Goal: Navigation & Orientation: Find specific page/section

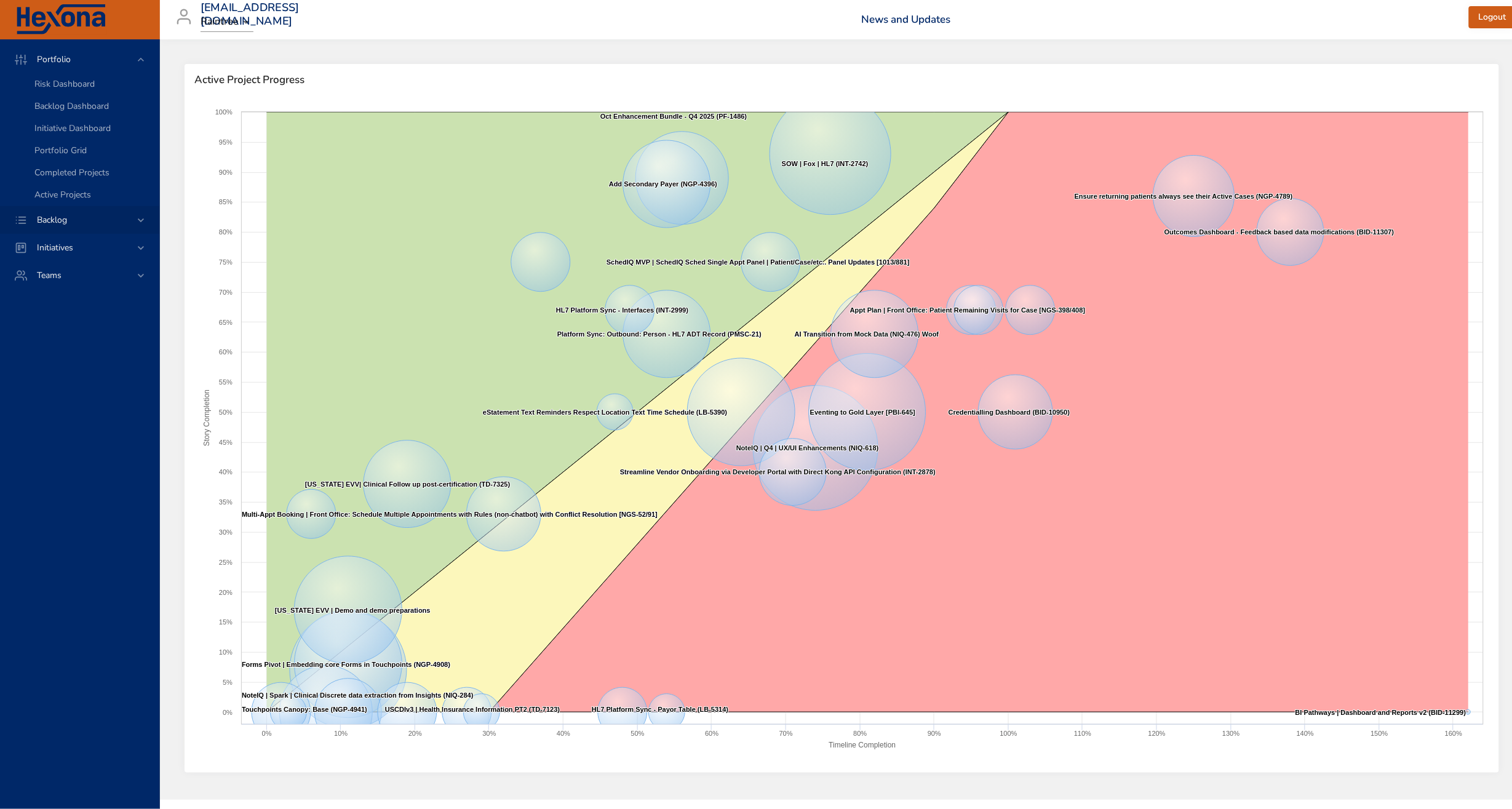
click at [47, 223] on span "Backlog" at bounding box center [52, 220] width 50 height 12
click at [76, 111] on span "Backlog Details" at bounding box center [64, 112] width 59 height 12
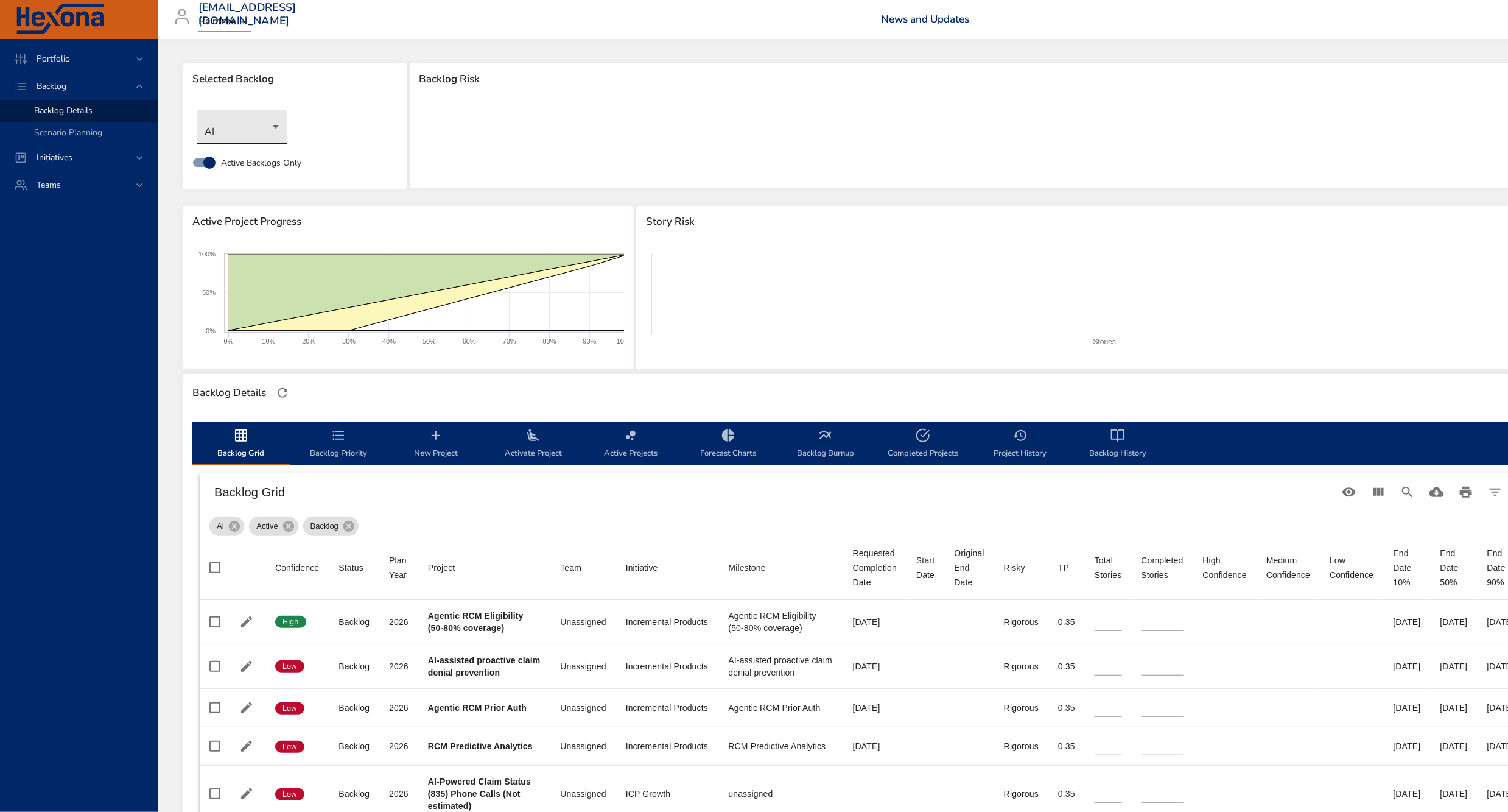
click at [227, 133] on body "Portfolio Backlog Backlog Details Scenario Planning Initiatives Teams [EMAIL_AD…" at bounding box center [754, 406] width 1508 height 812
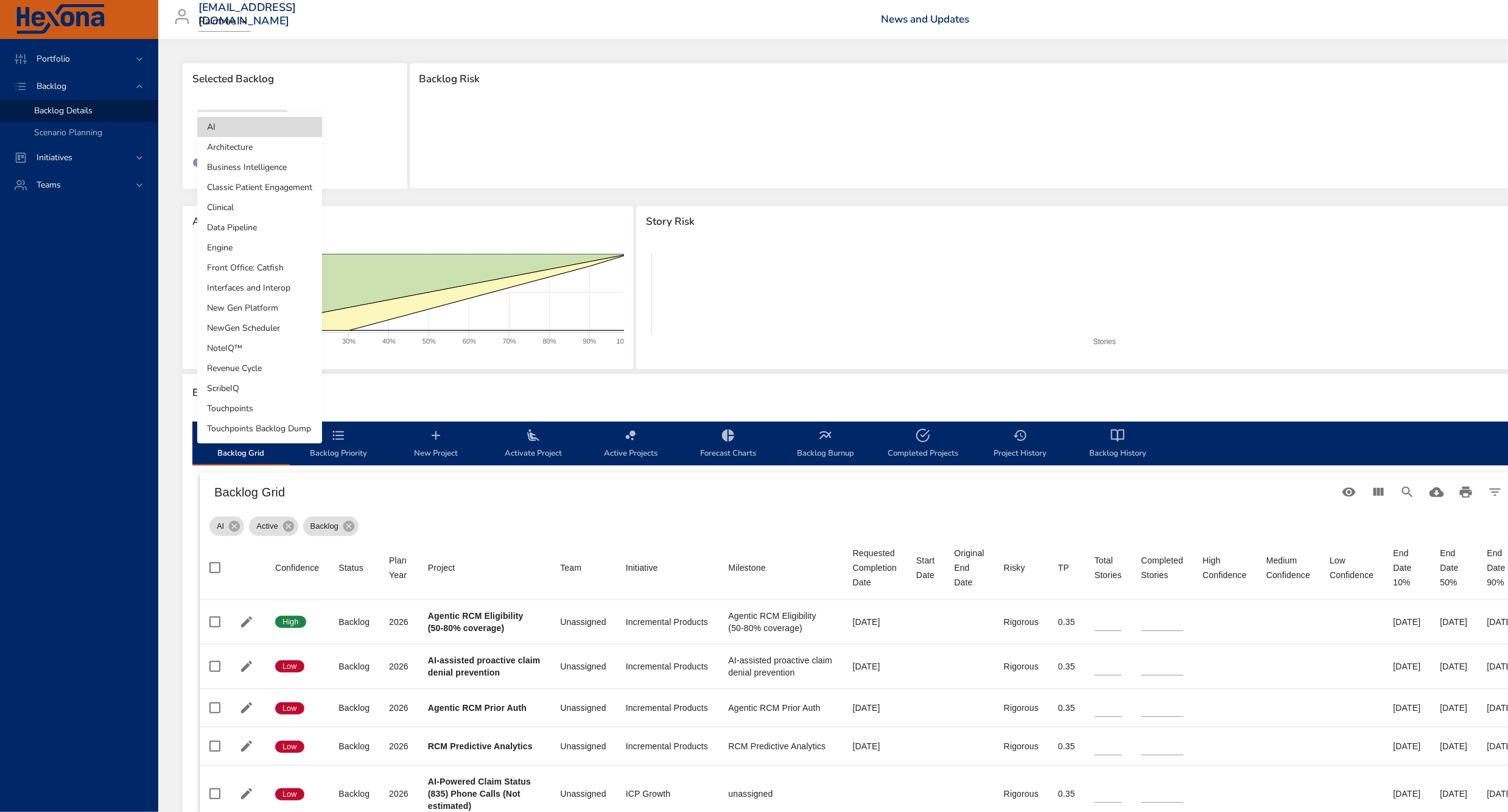
click at [254, 411] on li "Touchpoints" at bounding box center [259, 407] width 125 height 20
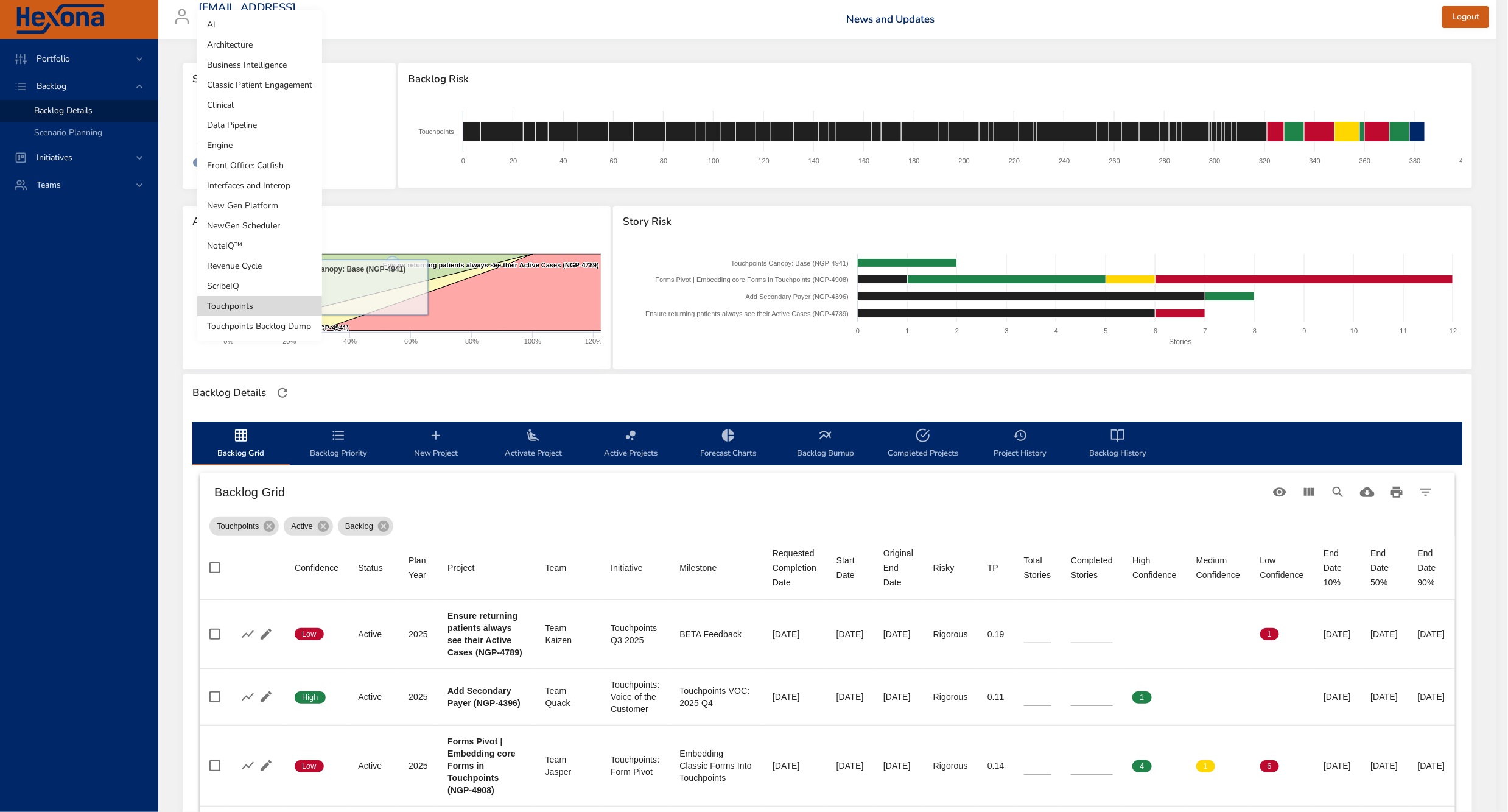
click at [259, 133] on body "Portfolio Backlog Backlog Details Scenario Planning Initiatives Teams [EMAIL_AD…" at bounding box center [754, 406] width 1508 height 812
click at [251, 319] on li "Touchpoints Backlog Dump" at bounding box center [259, 325] width 125 height 20
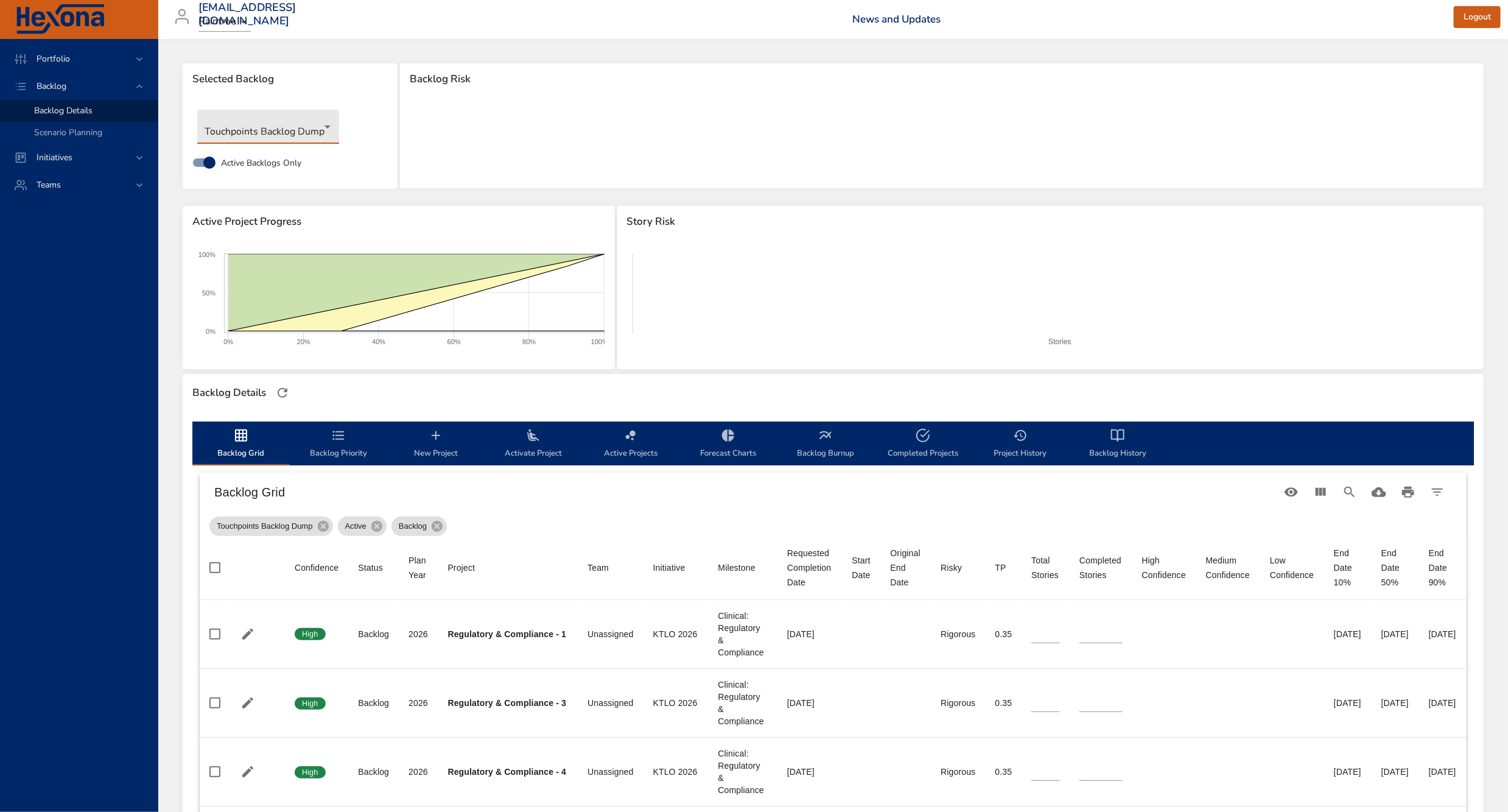
click at [284, 131] on body "Portfolio Backlog Backlog Details Scenario Planning Initiatives Teams [EMAIL_AD…" at bounding box center [754, 406] width 1508 height 812
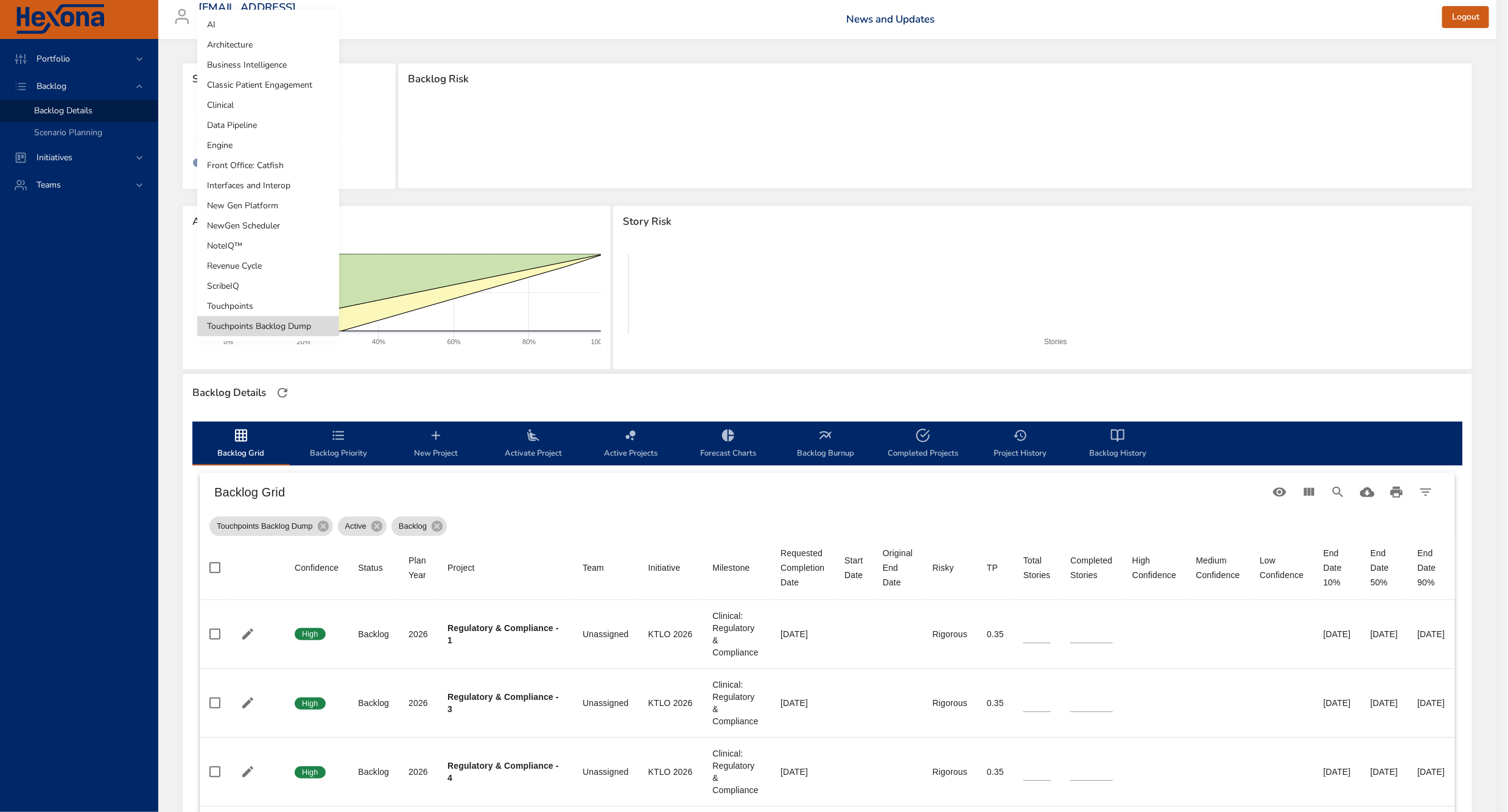
click at [289, 307] on li "Touchpoints" at bounding box center [268, 306] width 142 height 20
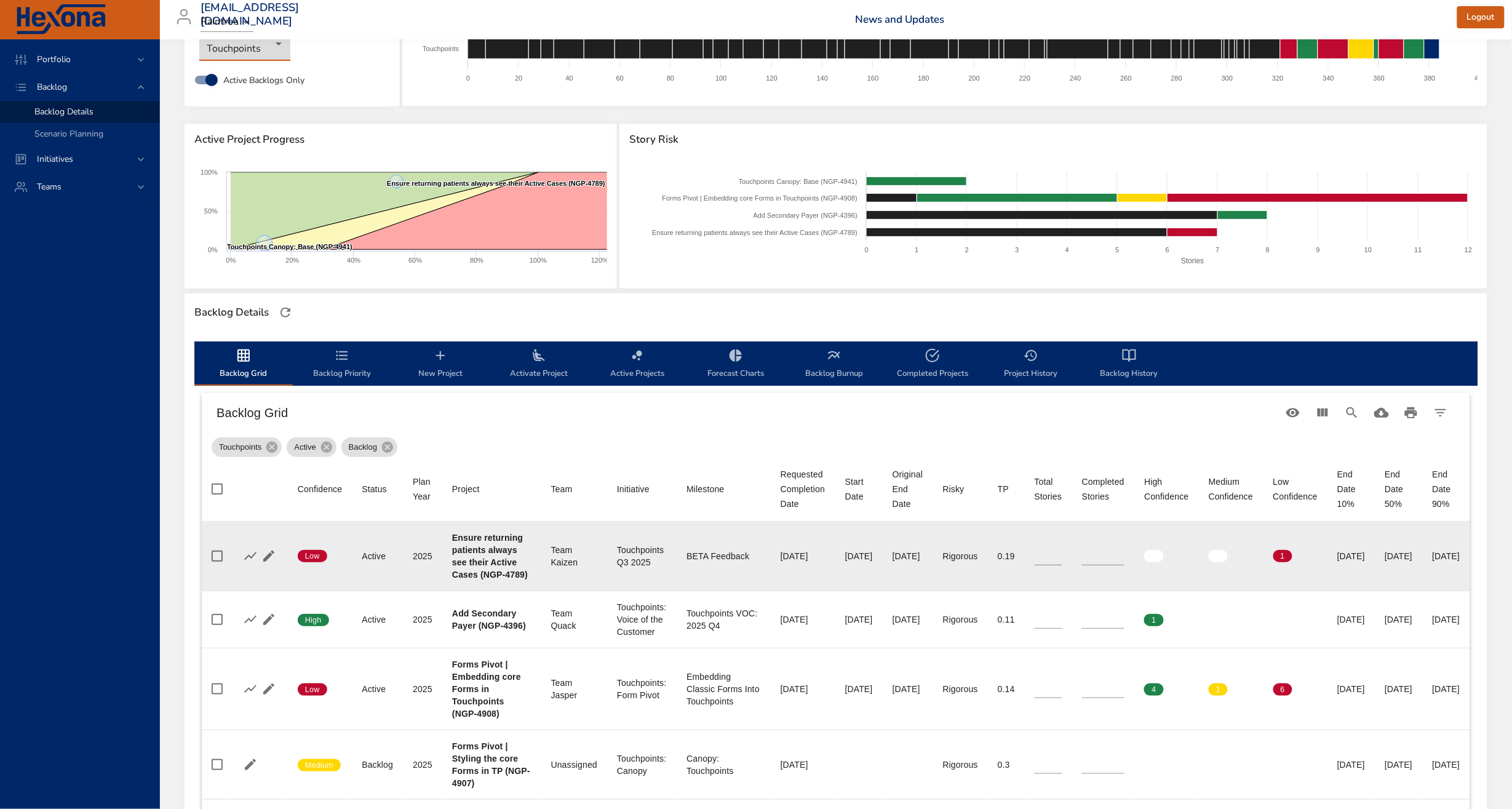
scroll to position [270, 0]
